Goal: Information Seeking & Learning: Learn about a topic

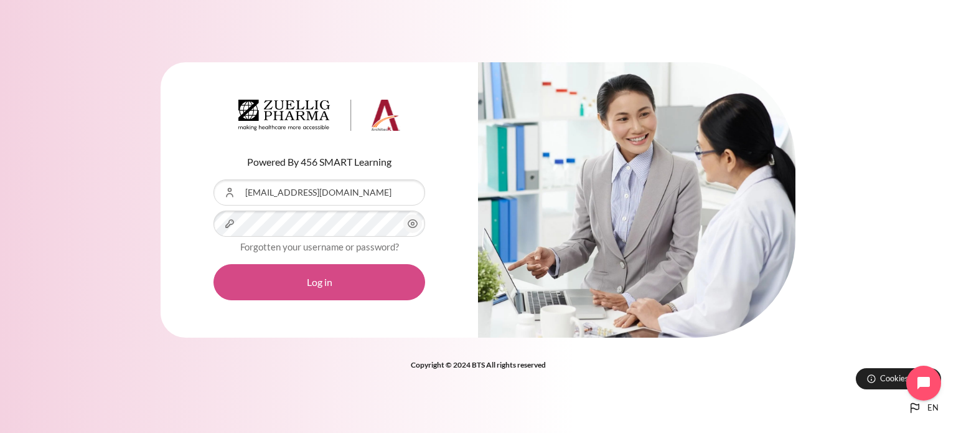
click at [358, 268] on button "Log in" at bounding box center [319, 282] width 212 height 36
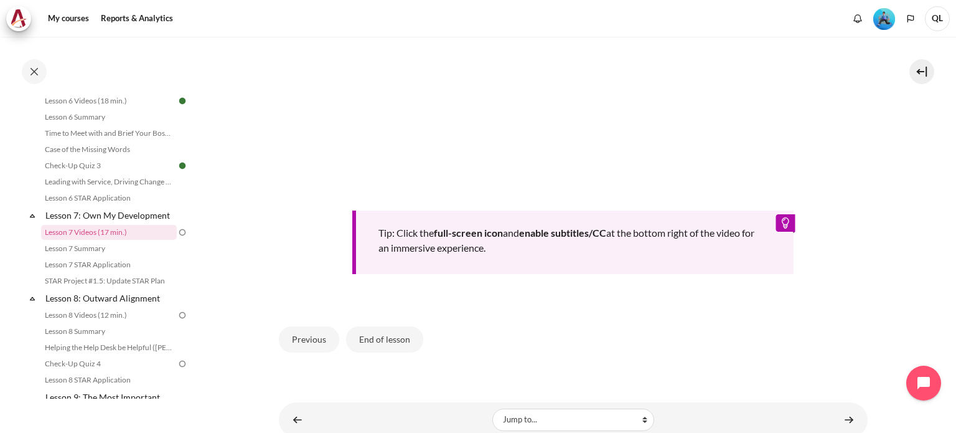
scroll to position [560, 0]
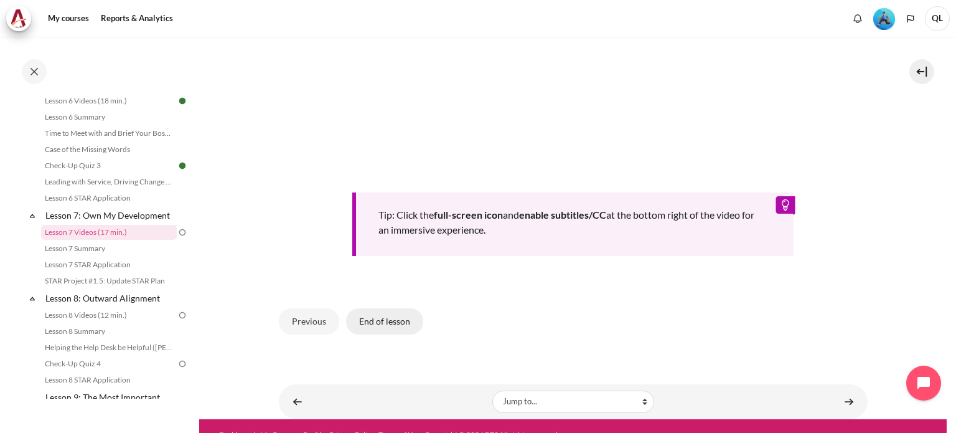
click at [392, 321] on button "End of lesson" at bounding box center [384, 321] width 77 height 26
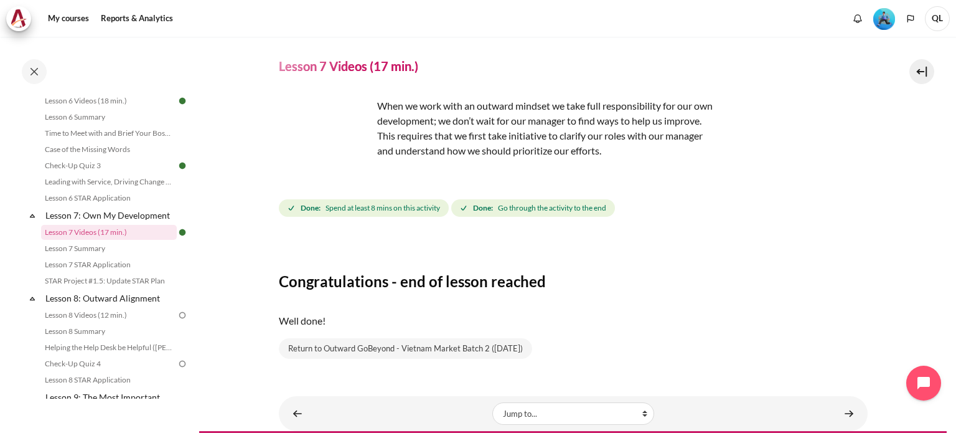
scroll to position [59, 0]
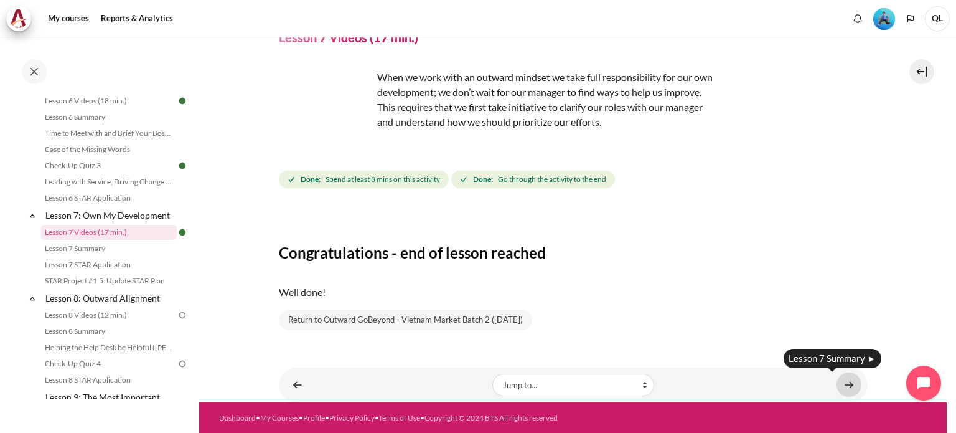
click at [846, 389] on link "Content" at bounding box center [848, 384] width 25 height 24
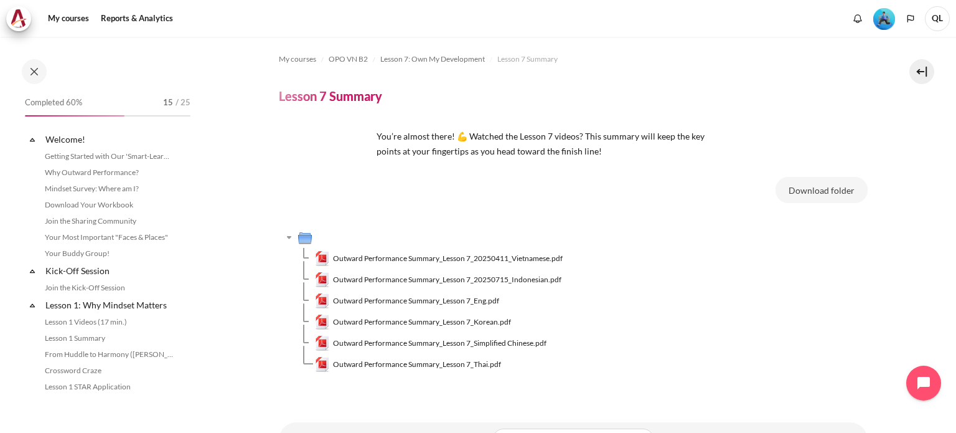
scroll to position [777, 0]
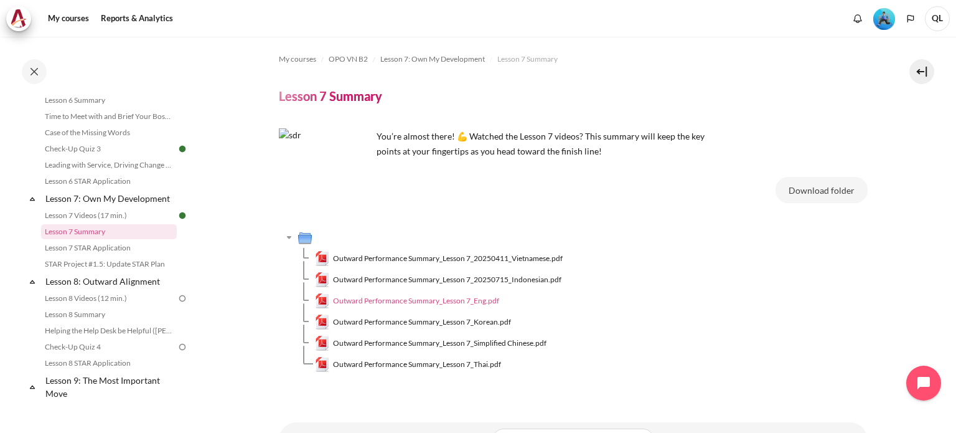
click at [484, 300] on span "Outward Performance Summary_Lesson 7_Eng.pdf" at bounding box center [416, 300] width 166 height 11
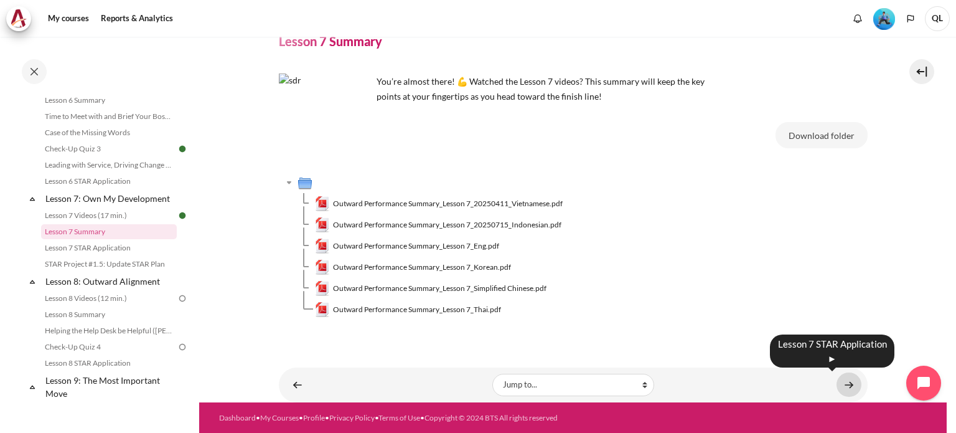
click at [836, 378] on link "Content" at bounding box center [848, 384] width 25 height 24
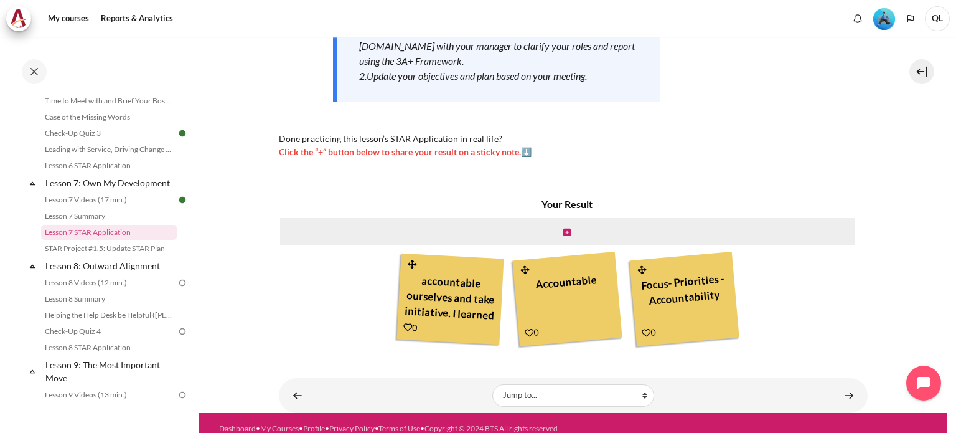
scroll to position [245, 0]
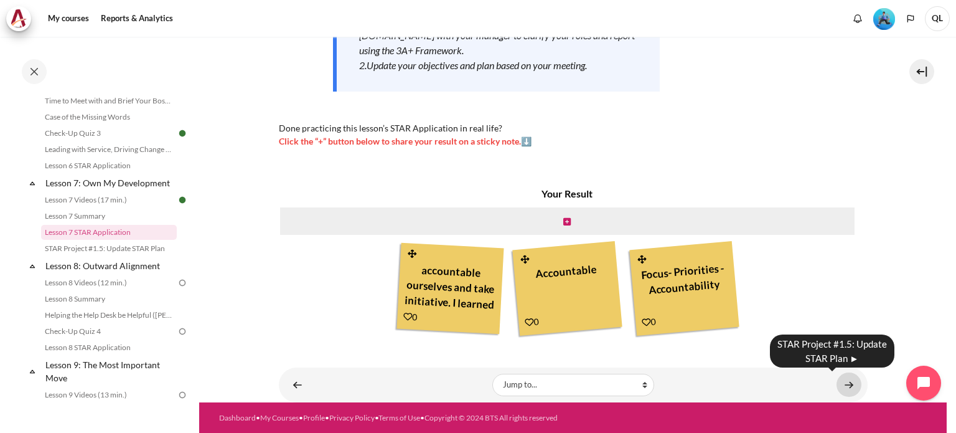
click at [848, 383] on link "Content" at bounding box center [848, 384] width 25 height 24
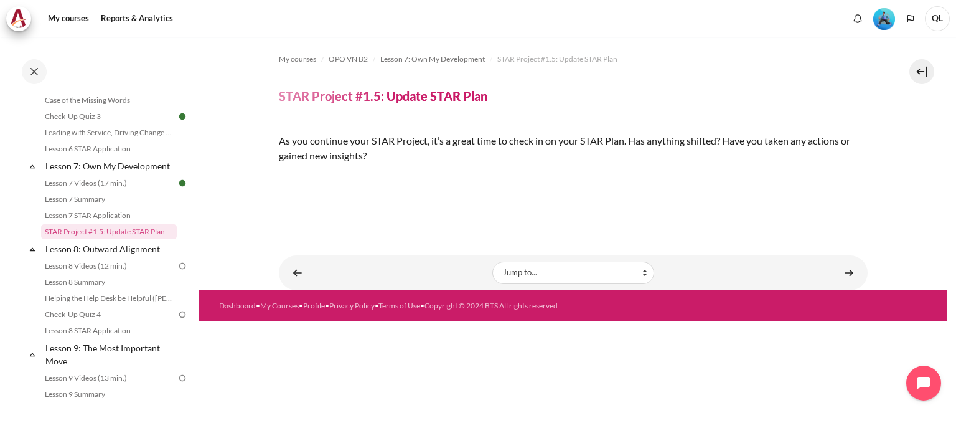
scroll to position [201, 0]
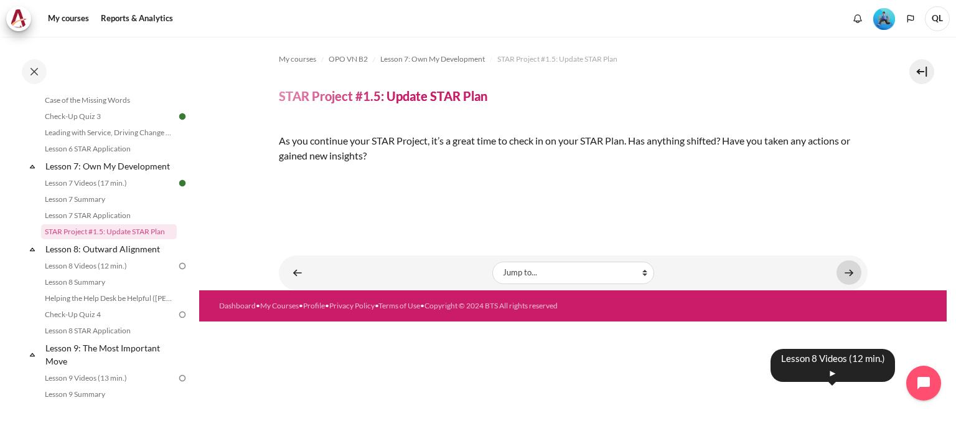
click at [845, 284] on link "Content" at bounding box center [848, 272] width 25 height 24
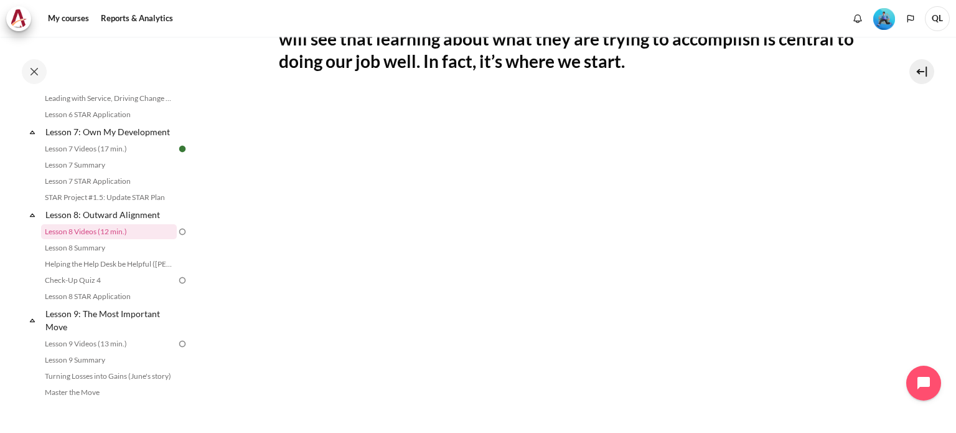
scroll to position [466, 0]
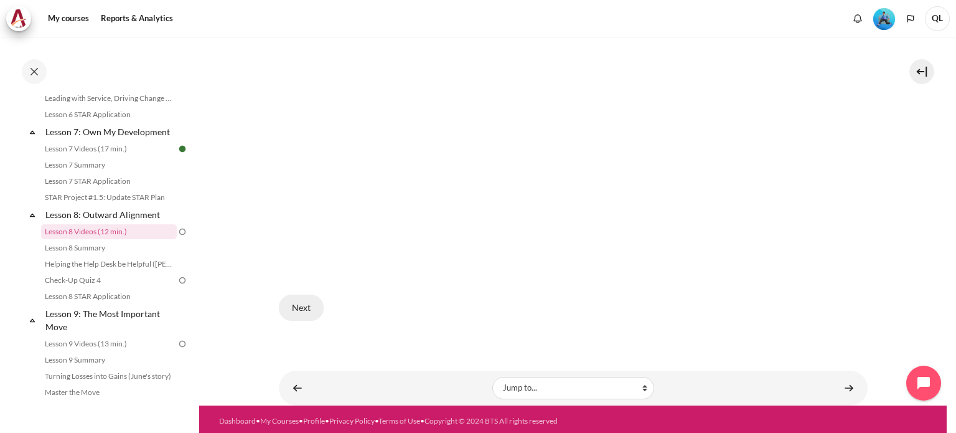
click at [310, 304] on button "Next" at bounding box center [301, 307] width 45 height 26
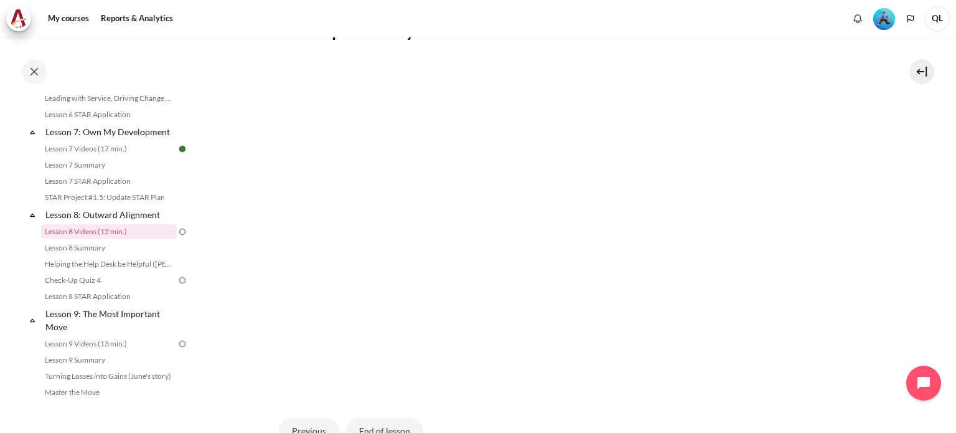
scroll to position [341, 0]
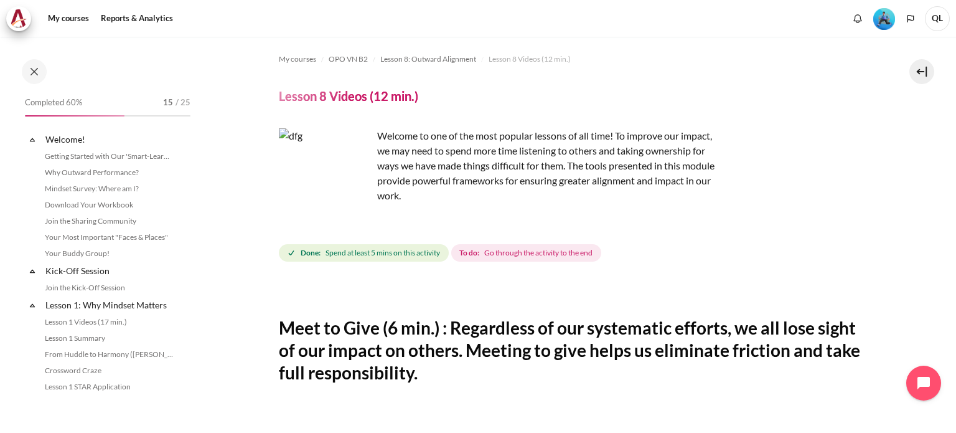
scroll to position [843, 0]
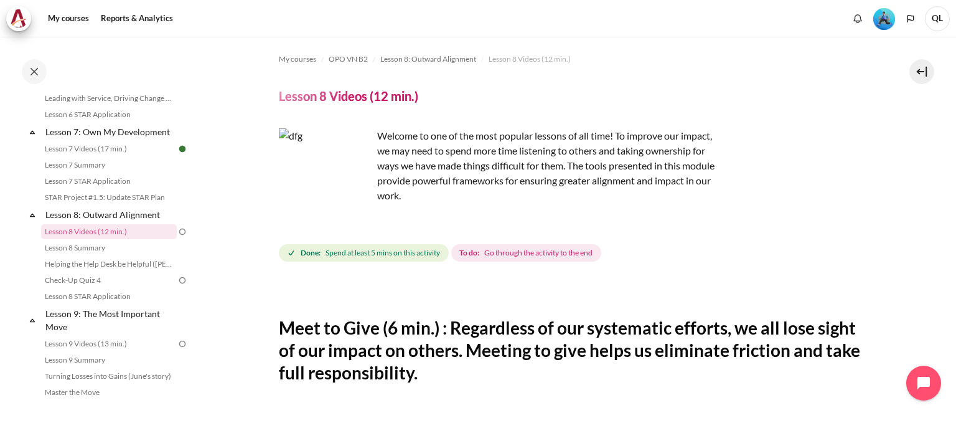
click at [848, 233] on div "Welcome to one of the most popular lessons of all time! To improve our impact, …" at bounding box center [573, 196] width 589 height 136
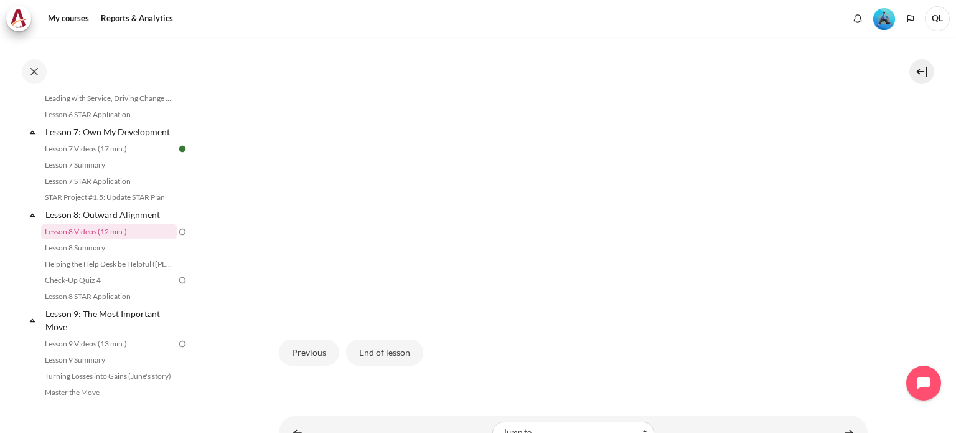
scroll to position [466, 0]
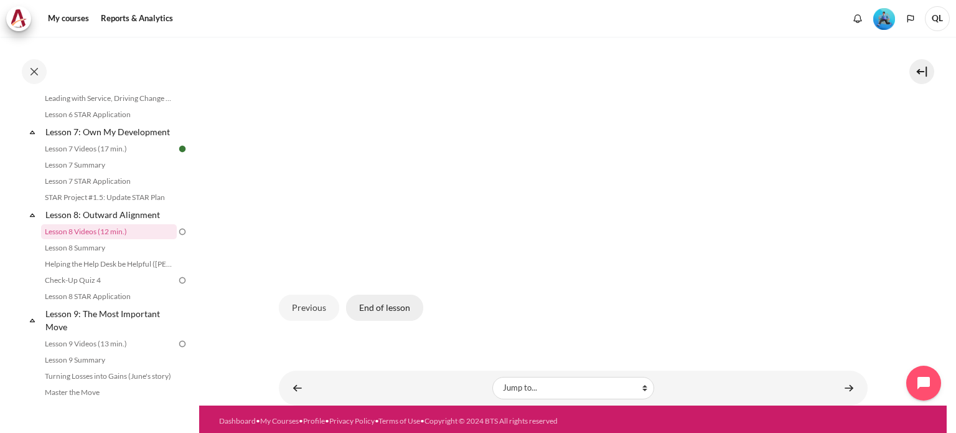
click at [391, 308] on button "End of lesson" at bounding box center [384, 307] width 77 height 26
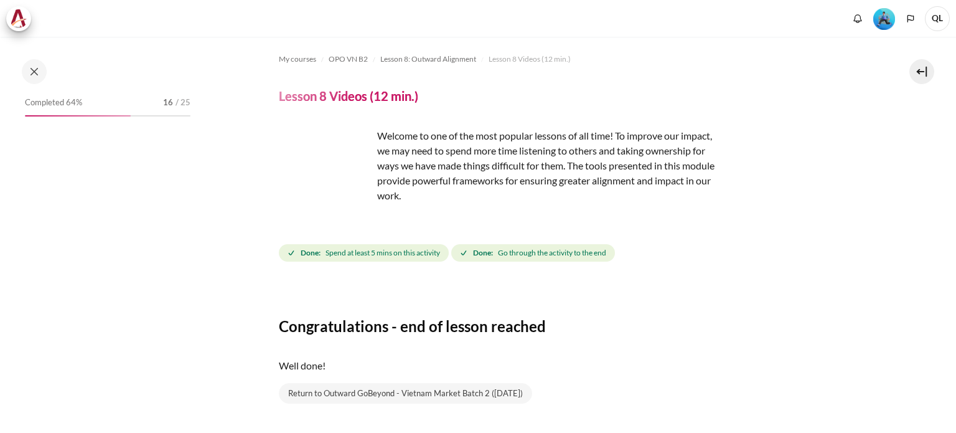
scroll to position [73, 0]
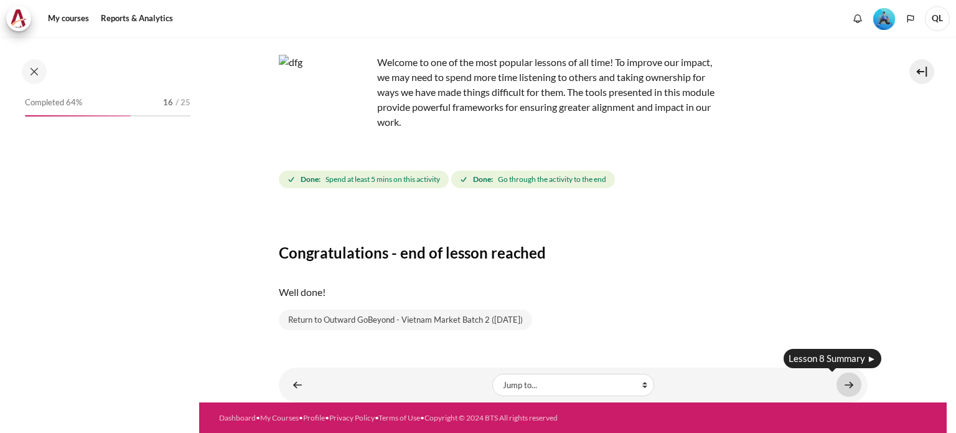
click at [839, 383] on link "Content" at bounding box center [848, 384] width 25 height 24
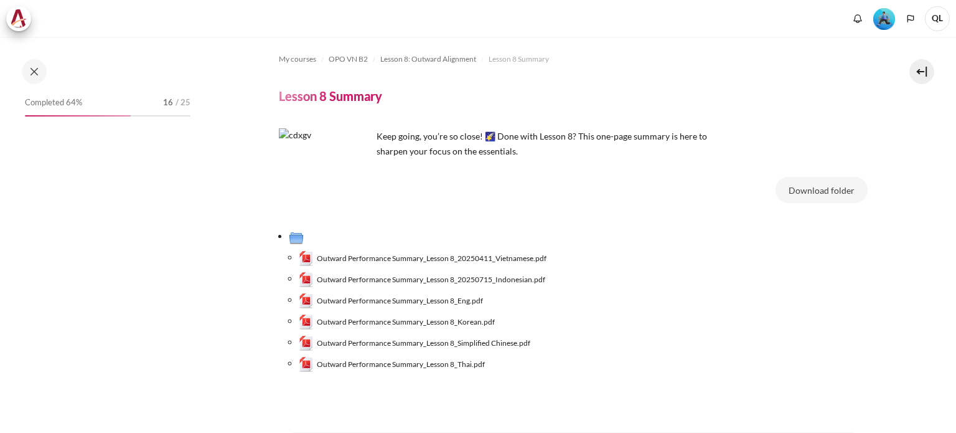
scroll to position [859, 0]
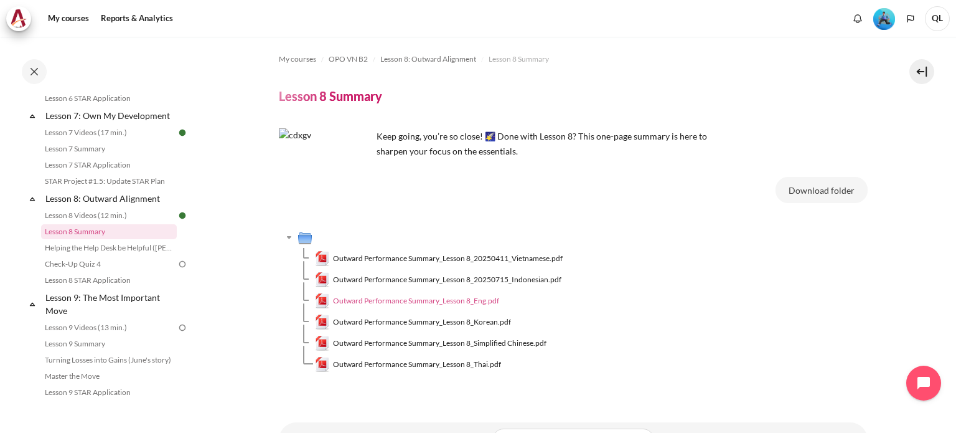
click at [447, 303] on span "Outward Performance Summary_Lesson 8_Eng.pdf" at bounding box center [416, 300] width 166 height 11
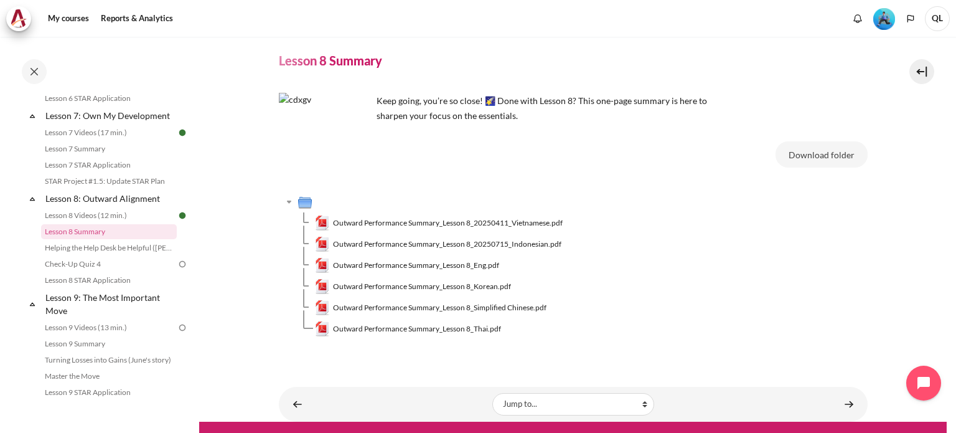
scroll to position [55, 0]
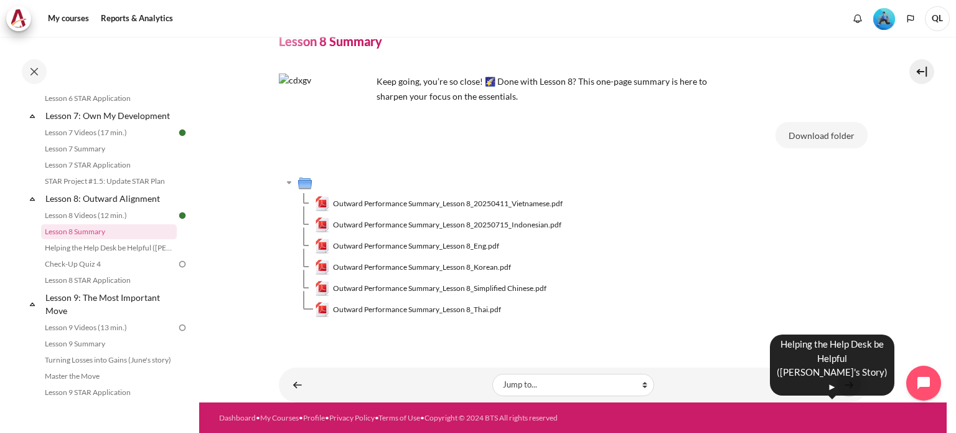
click at [837, 382] on link "Content" at bounding box center [848, 384] width 25 height 24
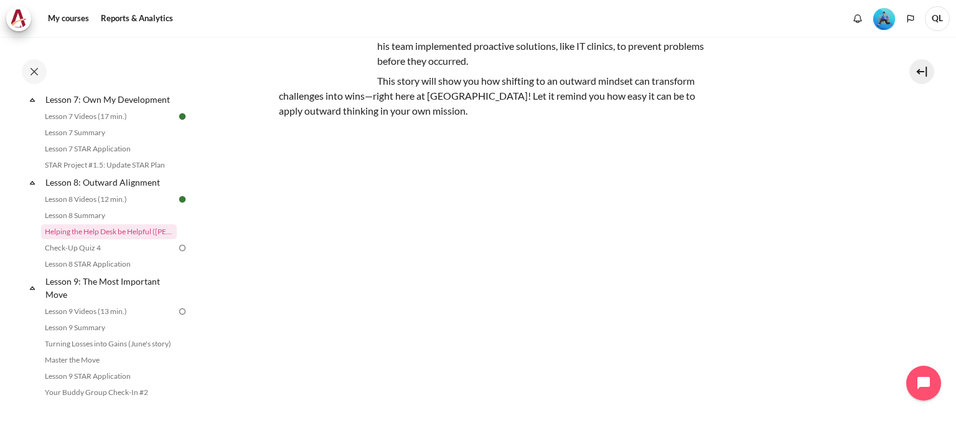
scroll to position [239, 0]
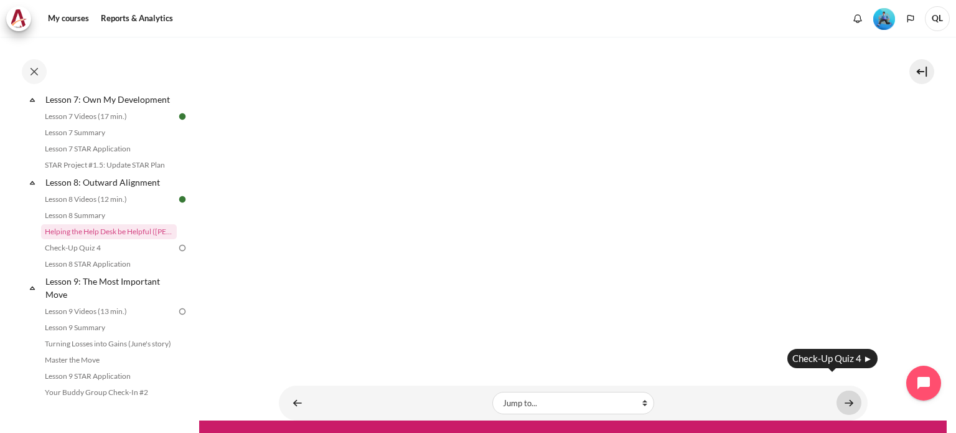
click at [841, 390] on link "Content" at bounding box center [848, 402] width 25 height 24
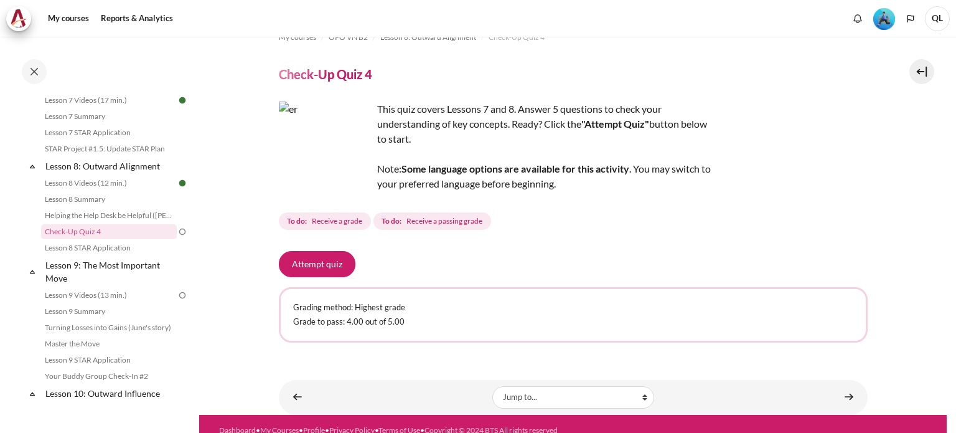
scroll to position [34, 0]
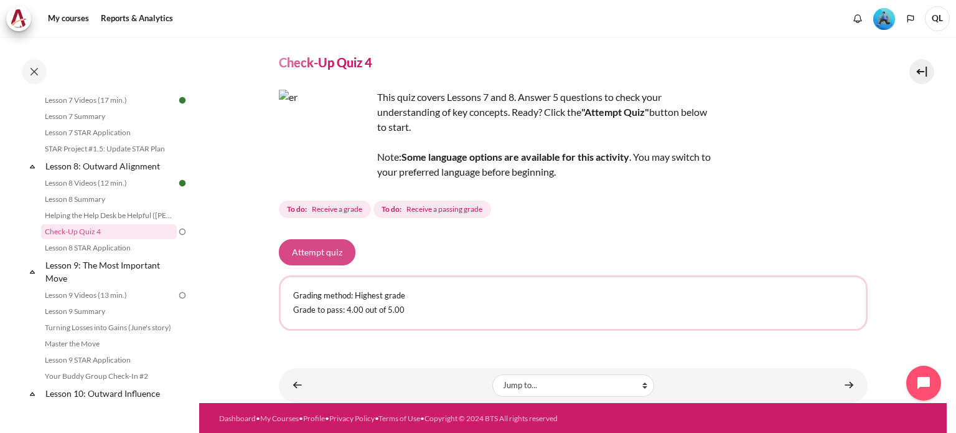
click at [327, 252] on button "Attempt quiz" at bounding box center [317, 252] width 77 height 26
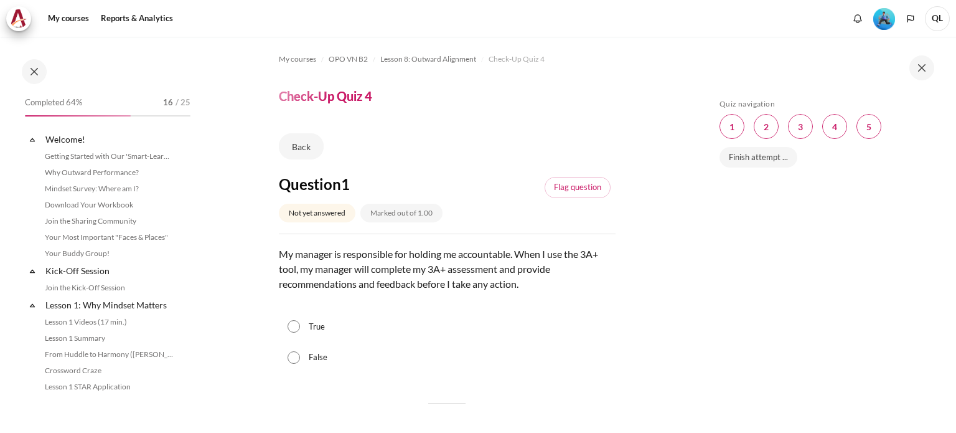
scroll to position [892, 0]
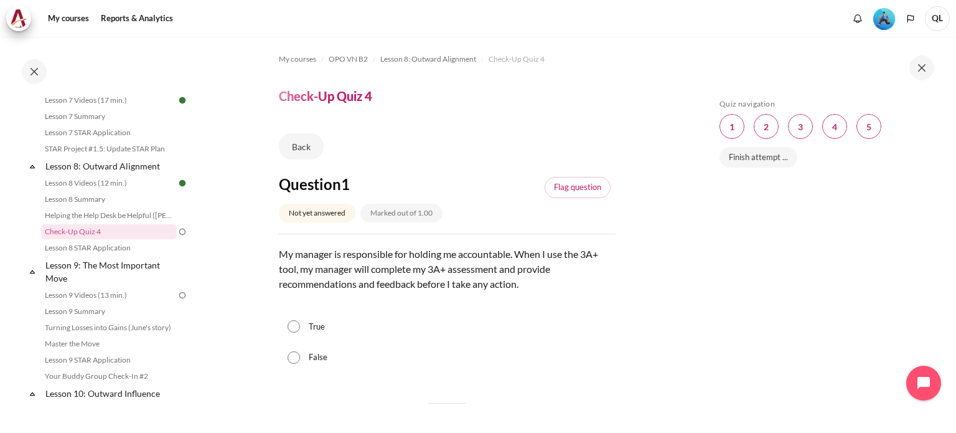
click at [308, 359] on div "False" at bounding box center [447, 357] width 337 height 31
click at [297, 360] on input "False" at bounding box center [294, 357] width 12 height 12
radio input "true"
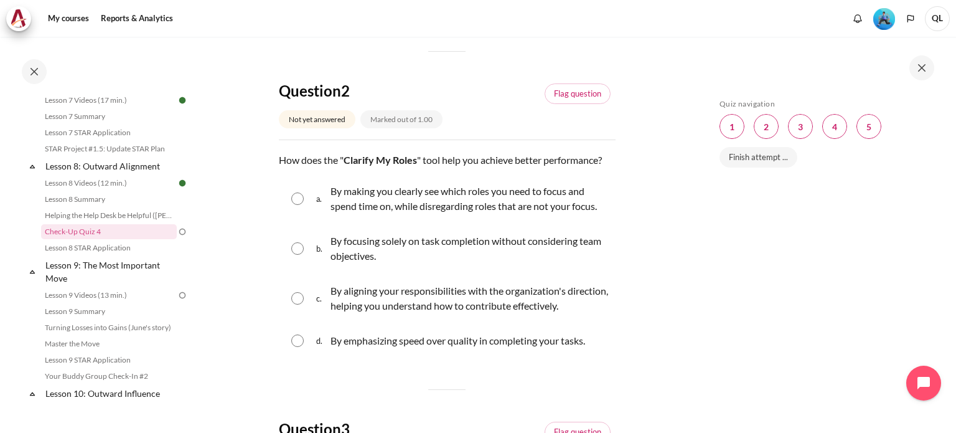
scroll to position [373, 0]
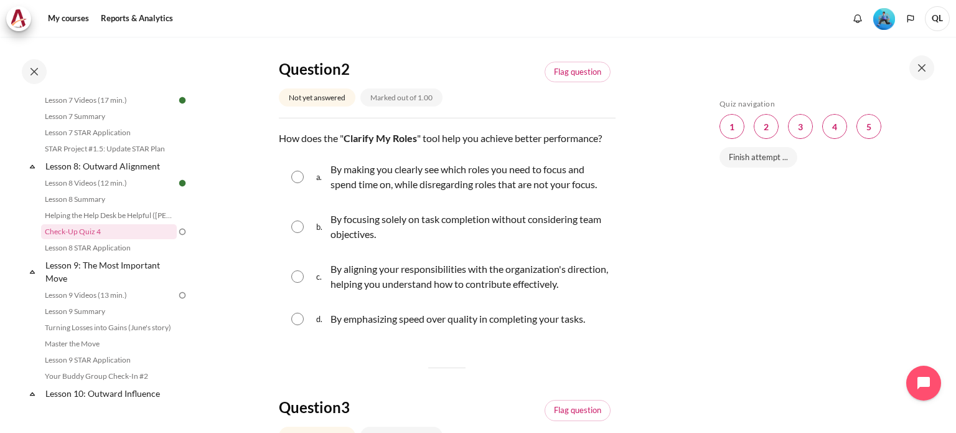
click at [525, 192] on p "By making you clearly see which roles you need to focus and spend time on, whil…" at bounding box center [469, 177] width 279 height 30
radio input "true"
click at [513, 291] on p "By aligning your responsibilities with the organization's direction, helping yo…" at bounding box center [469, 276] width 279 height 30
radio input "true"
click at [464, 192] on p "By making you clearly see which roles you need to focus and spend time on, whil…" at bounding box center [469, 177] width 279 height 30
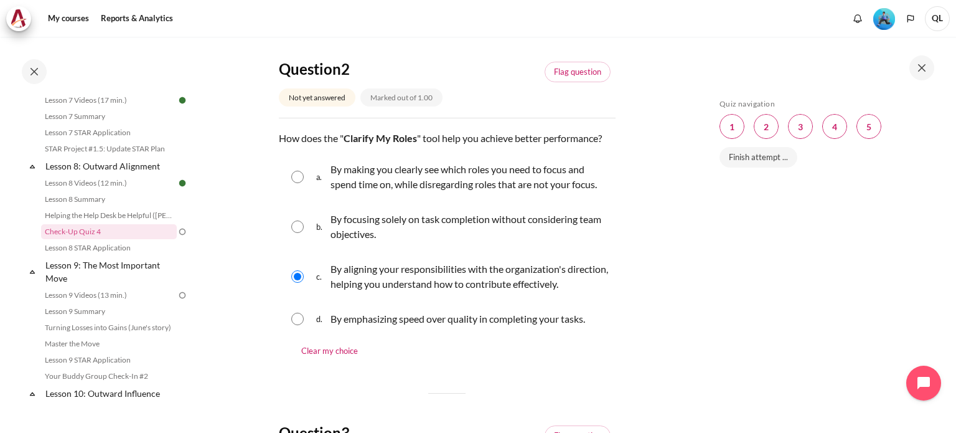
radio input "true"
click at [522, 291] on p "By aligning your responsibilities with the organization's direction, helping yo…" at bounding box center [469, 276] width 279 height 30
radio input "true"
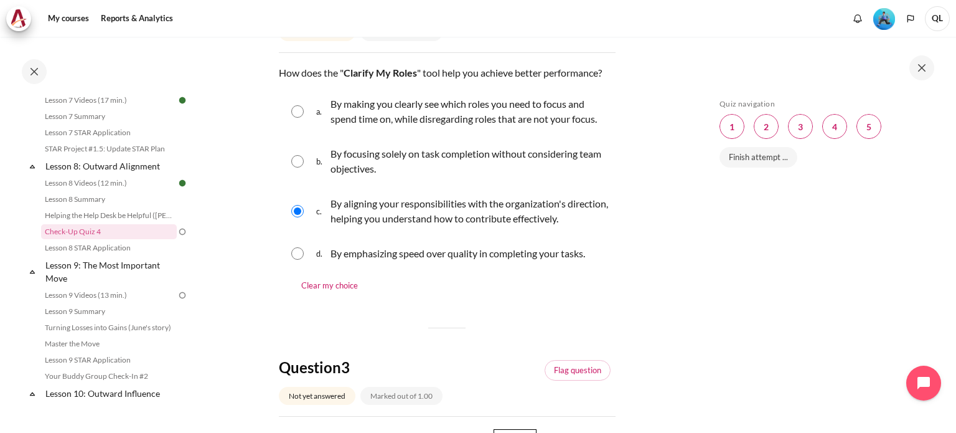
scroll to position [436, 0]
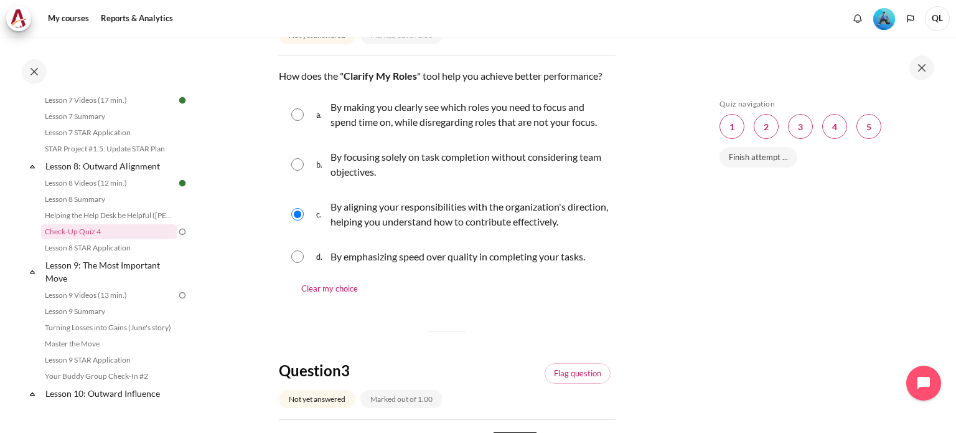
click at [537, 129] on p "By making you clearly see which roles you need to focus and spend time on, whil…" at bounding box center [469, 115] width 279 height 30
radio input "true"
click at [490, 229] on p "By aligning your responsibilities with the organization's direction, helping yo…" at bounding box center [469, 214] width 279 height 30
radio input "true"
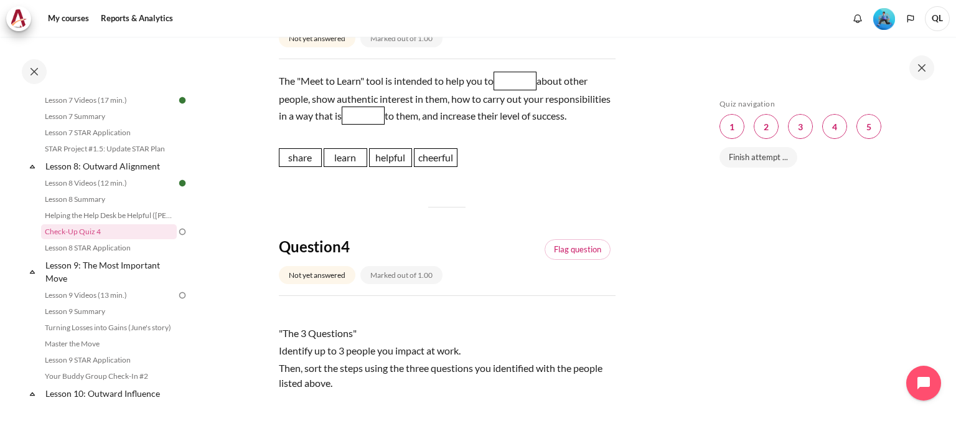
scroll to position [809, 0]
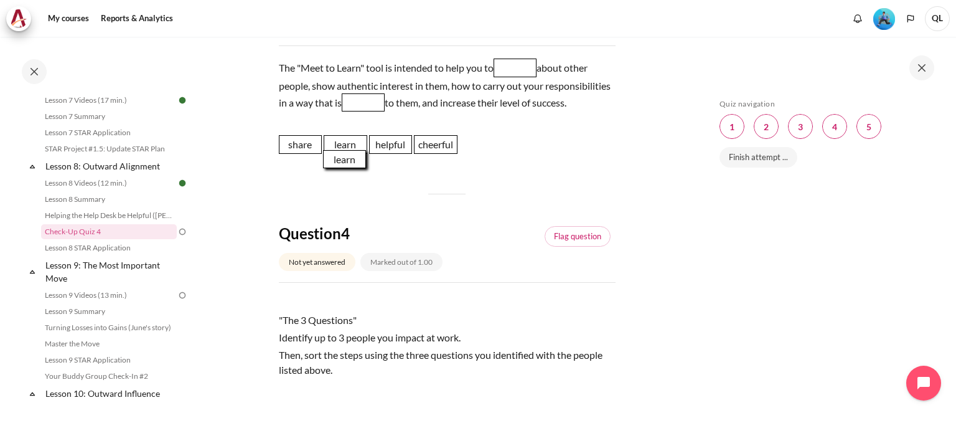
click at [358, 169] on span "learn" at bounding box center [345, 159] width 44 height 19
drag, startPoint x: 353, startPoint y: 206, endPoint x: 523, endPoint y: 111, distance: 194.5
click at [523, 74] on span "learn" at bounding box center [515, 64] width 44 height 19
drag, startPoint x: 386, startPoint y: 207, endPoint x: 436, endPoint y: 149, distance: 76.3
click at [436, 111] on span "helpful" at bounding box center [441, 101] width 44 height 19
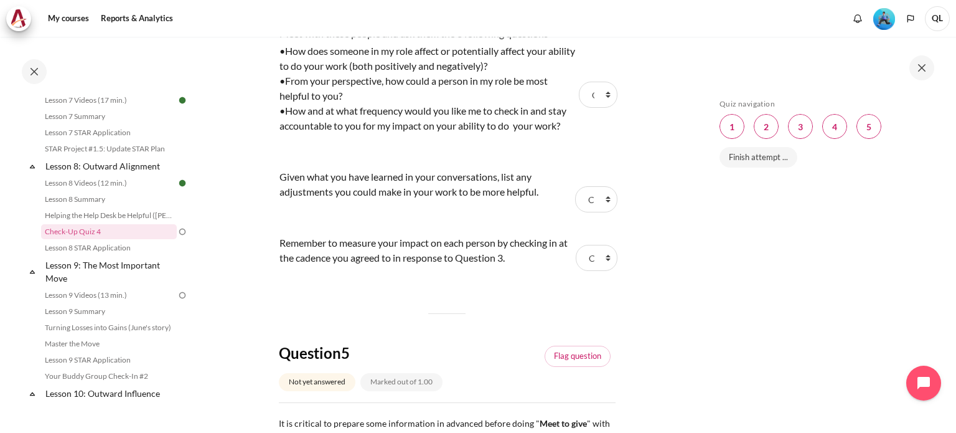
scroll to position [1245, 0]
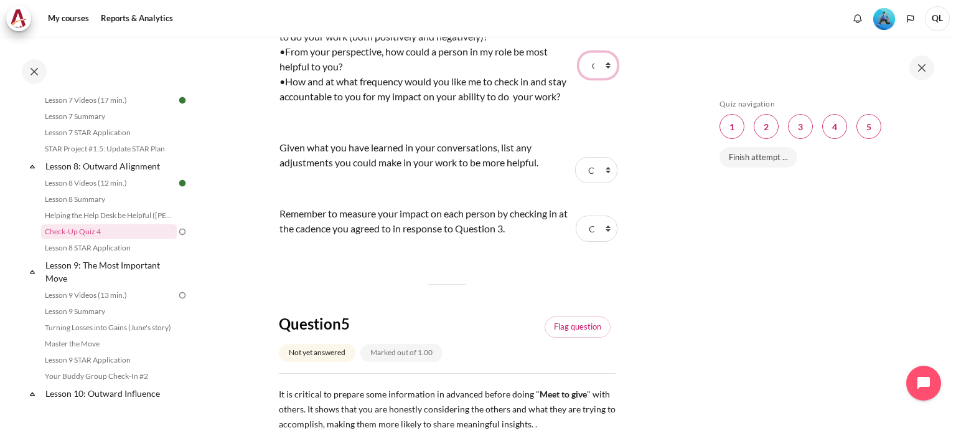
click at [590, 78] on select "Choose... Step 2 Step 1 Step 3" at bounding box center [598, 65] width 39 height 26
select select "2"
click at [579, 78] on select "Choose... Step 2 Step 1 Step 3" at bounding box center [598, 65] width 39 height 26
click at [596, 183] on select "Choose... Step 2 Step 1 Step 3" at bounding box center [596, 170] width 42 height 26
select select "1"
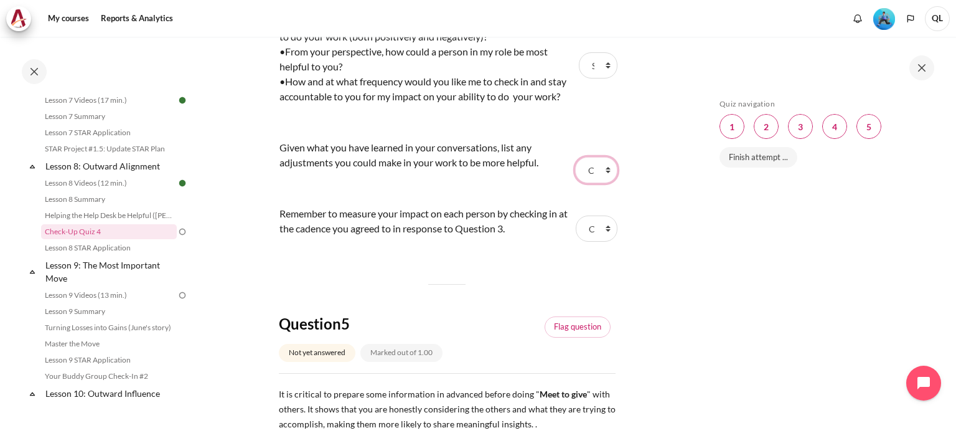
click at [575, 183] on select "Choose... Step 2 Step 1 Step 3" at bounding box center [596, 170] width 42 height 26
click at [587, 241] on select "Choose... Step 2 Step 1 Step 3" at bounding box center [597, 228] width 42 height 26
select select "3"
click at [576, 241] on select "Choose... Step 2 Step 1 Step 3" at bounding box center [597, 228] width 42 height 26
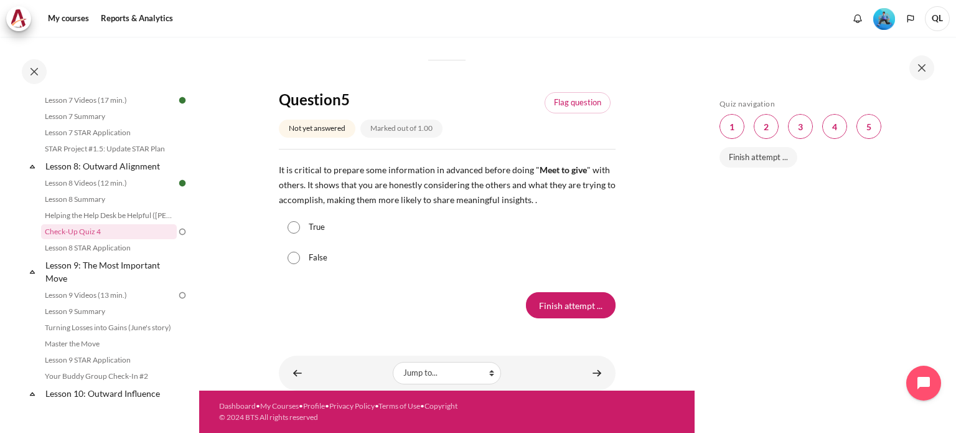
scroll to position [1543, 0]
click at [305, 226] on div "True" at bounding box center [447, 227] width 337 height 31
click at [294, 228] on input "True" at bounding box center [294, 227] width 12 height 12
radio input "true"
click at [568, 299] on input "Finish attempt ..." at bounding box center [571, 305] width 90 height 26
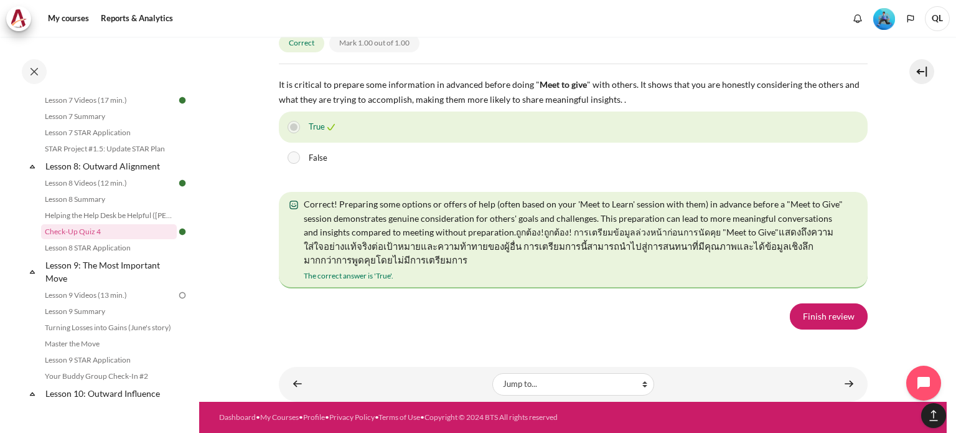
scroll to position [2378, 0]
click at [810, 314] on link "Finish review" at bounding box center [829, 316] width 78 height 26
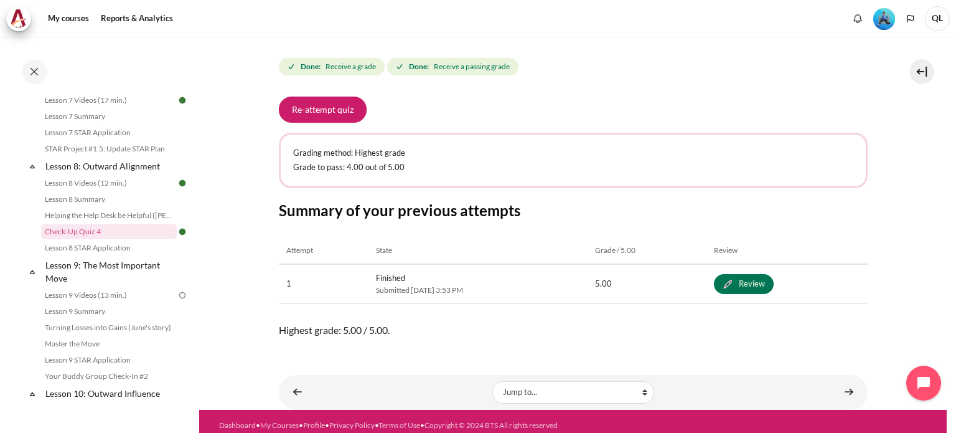
scroll to position [182, 0]
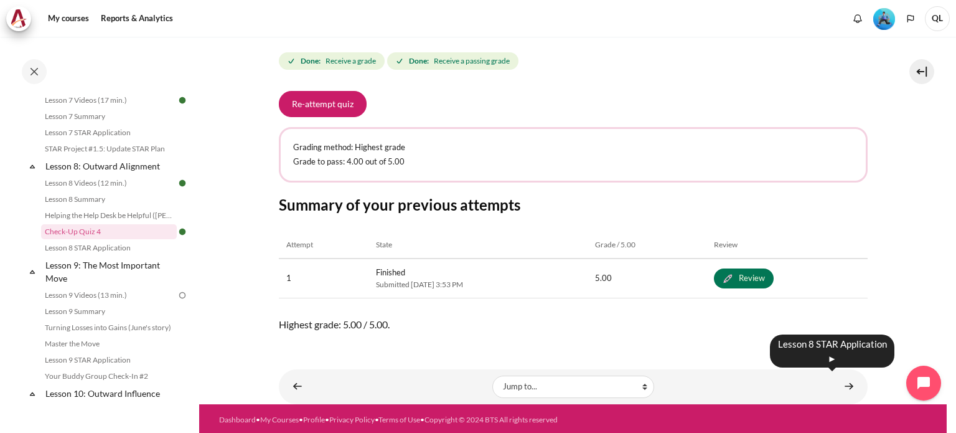
click at [827, 381] on div "Content" at bounding box center [765, 386] width 192 height 15
click at [848, 385] on link "Content" at bounding box center [848, 386] width 25 height 24
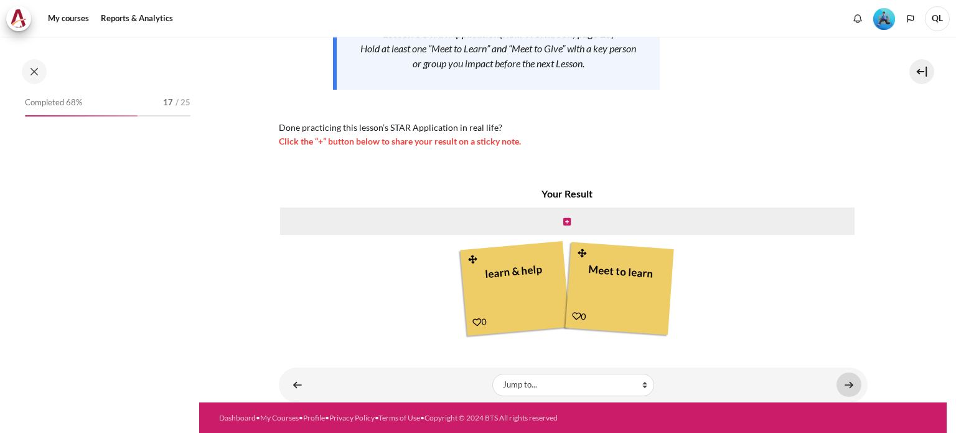
scroll to position [908, 0]
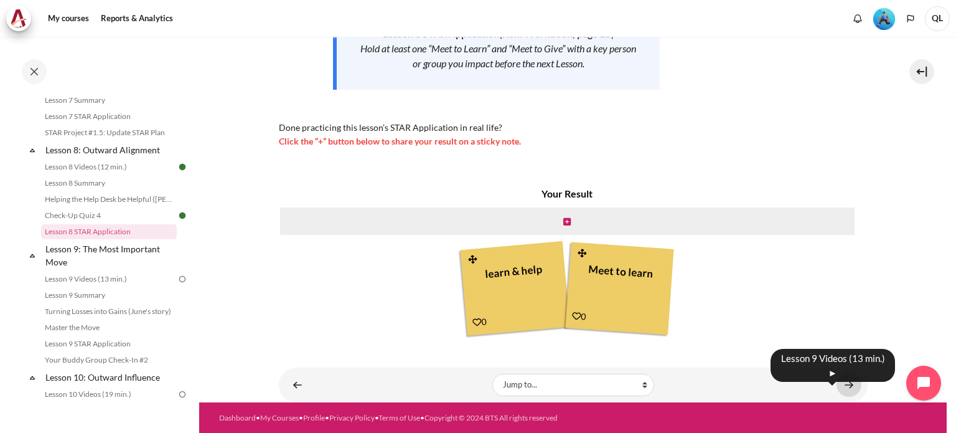
click at [845, 383] on link "Content" at bounding box center [848, 384] width 25 height 24
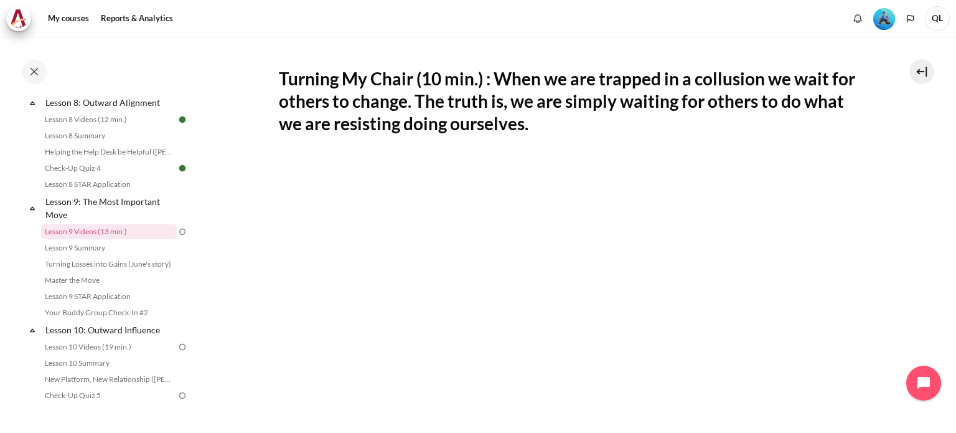
scroll to position [311, 0]
